Goal: Transaction & Acquisition: Register for event/course

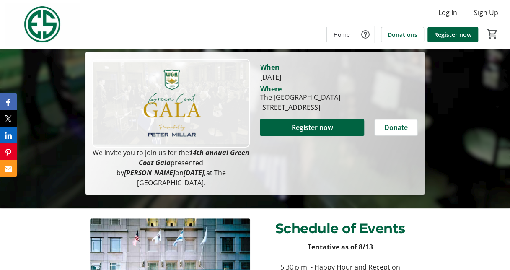
scroll to position [168, 0]
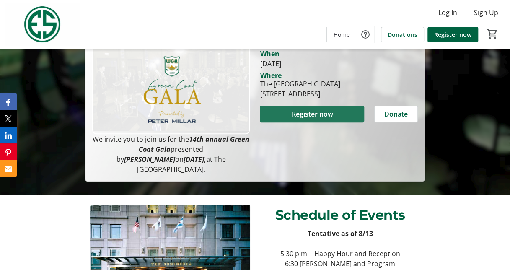
click at [301, 115] on span "Register now" at bounding box center [311, 114] width 41 height 10
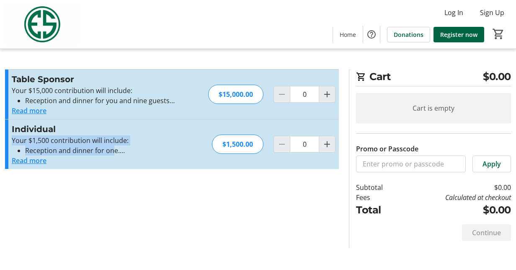
drag, startPoint x: 9, startPoint y: 141, endPoint x: 111, endPoint y: 149, distance: 102.5
click at [111, 149] on div "Individual Your $1,500 contribution will include: Reception and dinner for one.…" at bounding box center [172, 143] width 334 height 49
drag, startPoint x: 111, startPoint y: 149, endPoint x: 103, endPoint y: 152, distance: 9.0
click at [111, 149] on li "Reception and dinner for one." at bounding box center [110, 150] width 170 height 10
click at [37, 162] on button "Read more" at bounding box center [29, 160] width 35 height 10
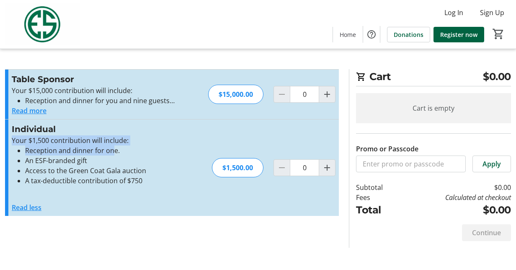
click at [22, 146] on ul "Reception and dinner for one. An ESF-branded gift Access to the Green Coat Gala…" at bounding box center [103, 165] width 183 height 40
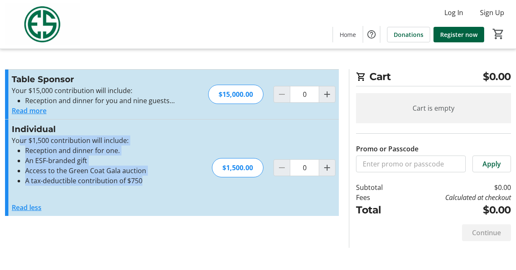
drag, startPoint x: 18, startPoint y: 144, endPoint x: 147, endPoint y: 182, distance: 134.7
click at [147, 182] on div "Your $1,500 contribution will include: Reception and dinner for one. An ESF-bra…" at bounding box center [103, 168] width 183 height 67
drag, startPoint x: 147, startPoint y: 182, endPoint x: 122, endPoint y: 184, distance: 25.6
click at [122, 184] on li "A tax-deductible contribution of $750" at bounding box center [110, 181] width 170 height 10
click at [140, 183] on li "A tax-deductible contribution of $750" at bounding box center [110, 181] width 170 height 10
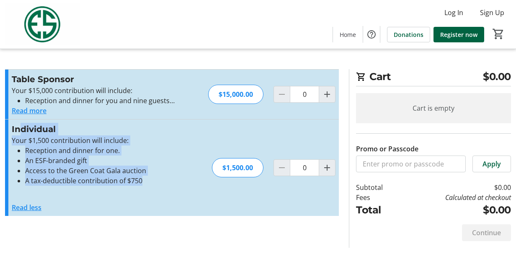
drag, startPoint x: 147, startPoint y: 182, endPoint x: 18, endPoint y: 131, distance: 139.0
click at [18, 131] on div "Individual Your $1,500 contribution will include: Reception and dinner for one.…" at bounding box center [103, 168] width 183 height 90
drag, startPoint x: 18, startPoint y: 131, endPoint x: 65, endPoint y: 155, distance: 53.4
click at [65, 155] on ul "Reception and dinner for one. An ESF-branded gift Access to the Green Coat Gala…" at bounding box center [103, 165] width 183 height 40
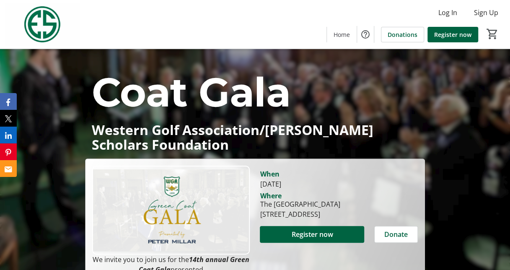
scroll to position [84, 0]
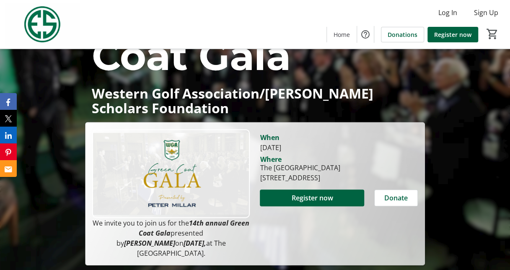
drag, startPoint x: 94, startPoint y: 223, endPoint x: 230, endPoint y: 242, distance: 137.5
click at [230, 242] on p "We invite you to join us for the 14th annual Green Coat Gala presented by Peter…" at bounding box center [171, 238] width 158 height 40
drag, startPoint x: 230, startPoint y: 242, endPoint x: 209, endPoint y: 243, distance: 21.4
click at [209, 243] on p "We invite you to join us for the 14th annual Green Coat Gala presented by Peter…" at bounding box center [171, 238] width 158 height 40
click at [220, 243] on p "We invite you to join us for the 14th annual Green Coat Gala presented by Peter…" at bounding box center [171, 238] width 158 height 40
